Goal: Task Accomplishment & Management: Complete application form

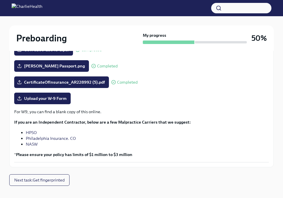
scroll to position [159, 0]
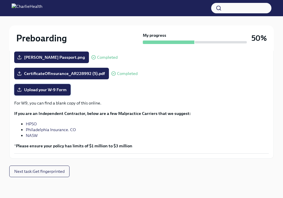
click at [60, 91] on span "Upload your W-9 Form" at bounding box center [42, 90] width 48 height 6
click at [0, 0] on input "Upload your W-9 Form" at bounding box center [0, 0] width 0 height 0
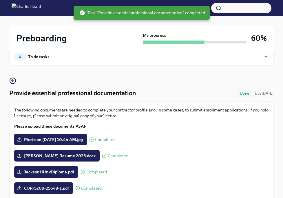
scroll to position [13, 0]
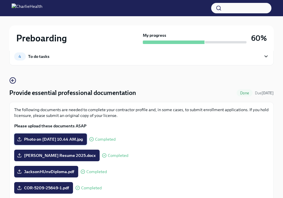
click at [83, 139] on span "Photo on [DATE] 10.44 AM.jpg" at bounding box center [50, 139] width 65 height 6
click at [0, 0] on input "Photo on [DATE] 10.44 AM.jpg" at bounding box center [0, 0] width 0 height 0
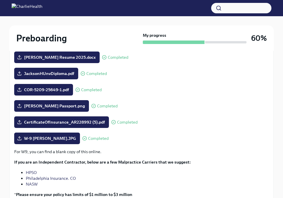
scroll to position [159, 0]
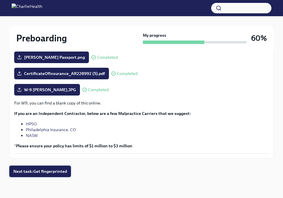
click at [33, 172] on span "Next task : Get fingerprinted" at bounding box center [40, 171] width 54 height 6
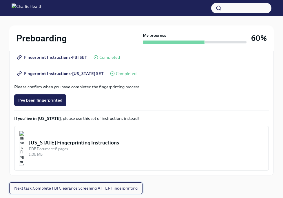
scroll to position [154, 0]
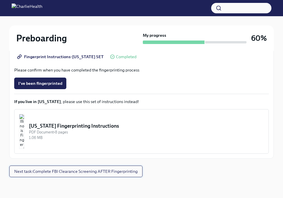
click at [79, 174] on span "Next task : Complete FBI Clearance Screening AFTER Fingerprinting" at bounding box center [75, 171] width 123 height 6
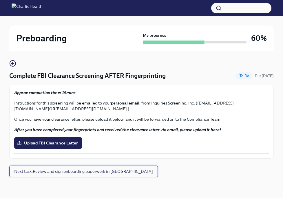
scroll to position [30, 0]
click at [81, 172] on span "Next task : Review and sign onboarding paperwork in [GEOGRAPHIC_DATA]" at bounding box center [83, 171] width 139 height 6
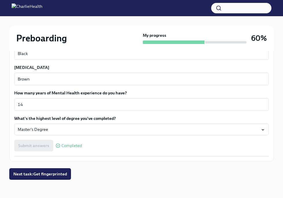
scroll to position [565, 0]
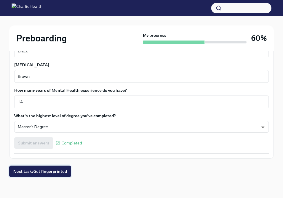
click at [57, 173] on span "Next task : Get fingerprinted" at bounding box center [40, 171] width 54 height 6
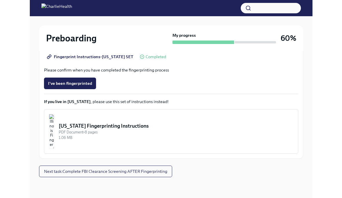
scroll to position [10, 0]
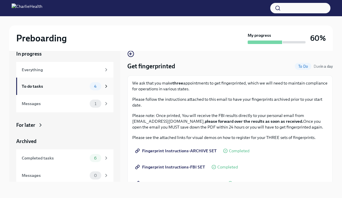
click at [62, 90] on div "To do tasks 4" at bounding box center [65, 86] width 87 height 8
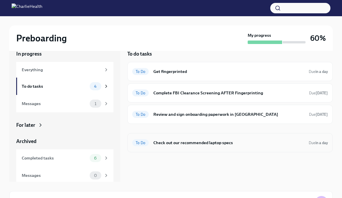
click at [192, 145] on h6 "Check out our recommended laptop specs" at bounding box center [228, 142] width 151 height 6
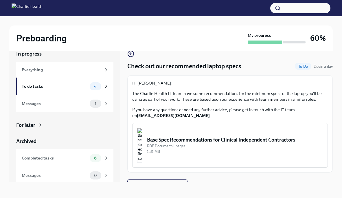
scroll to position [9, 0]
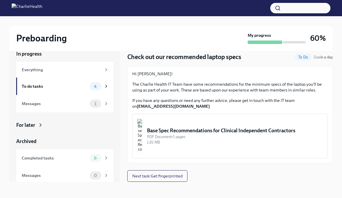
click at [181, 131] on div "Base Spec Recommendations for Clinical Independent Contractors" at bounding box center [235, 130] width 176 height 7
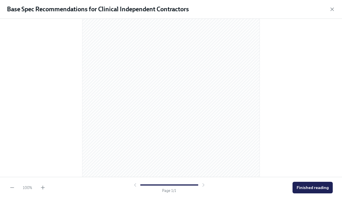
scroll to position [81, 0]
click at [282, 187] on span "Finished reading" at bounding box center [312, 188] width 32 height 6
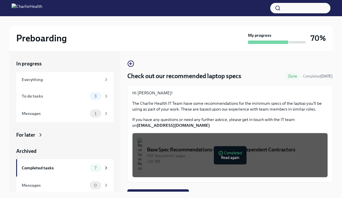
scroll to position [9, 0]
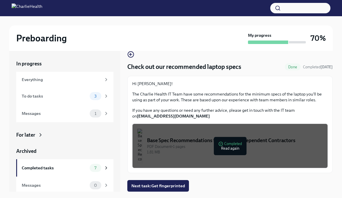
click at [266, 78] on div "Hi Jennifer! The Charlie Health IT Team have some recommendations for the minim…" at bounding box center [229, 124] width 205 height 97
click at [65, 97] on div "To do tasks" at bounding box center [55, 96] width 66 height 6
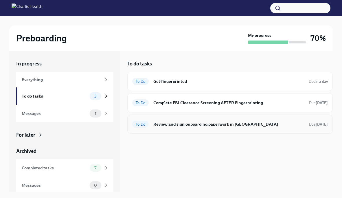
click at [219, 126] on h6 "Review and sign onboarding paperwork in [GEOGRAPHIC_DATA]" at bounding box center [228, 124] width 151 height 6
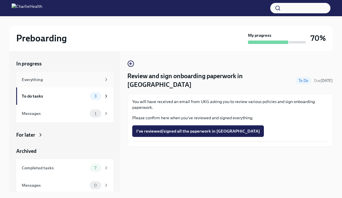
click at [87, 82] on div "Everything" at bounding box center [62, 79] width 80 height 6
